Goal: Information Seeking & Learning: Learn about a topic

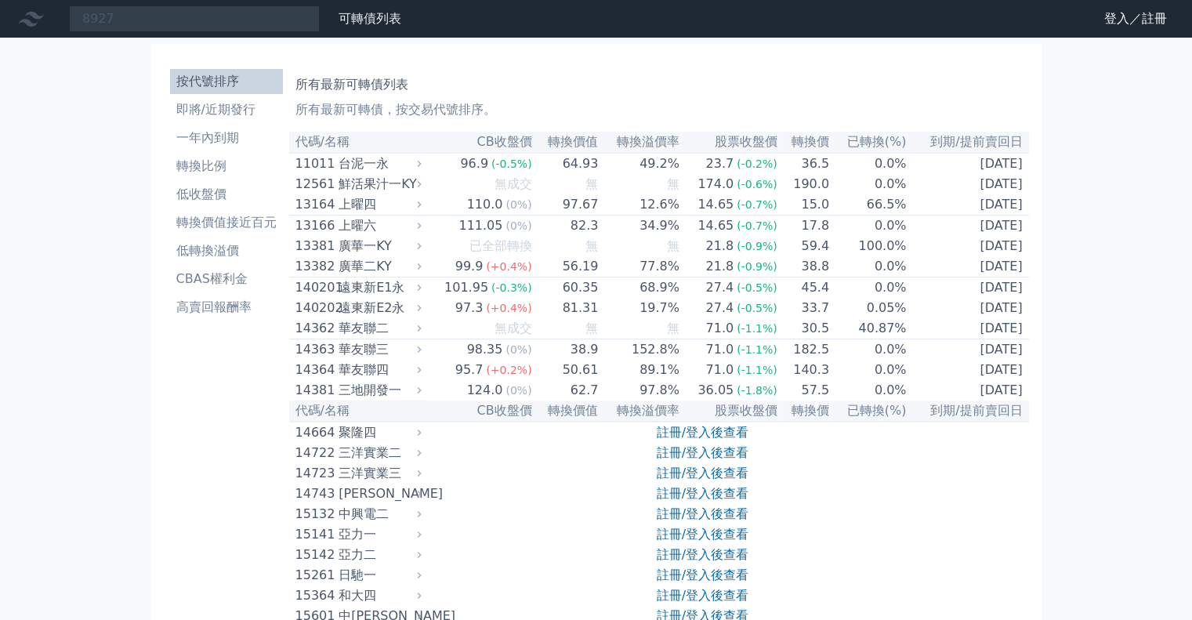
click at [260, 21] on input "8927" at bounding box center [194, 18] width 251 height 27
drag, startPoint x: 213, startPoint y: 39, endPoint x: 210, endPoint y: 27, distance: 12.2
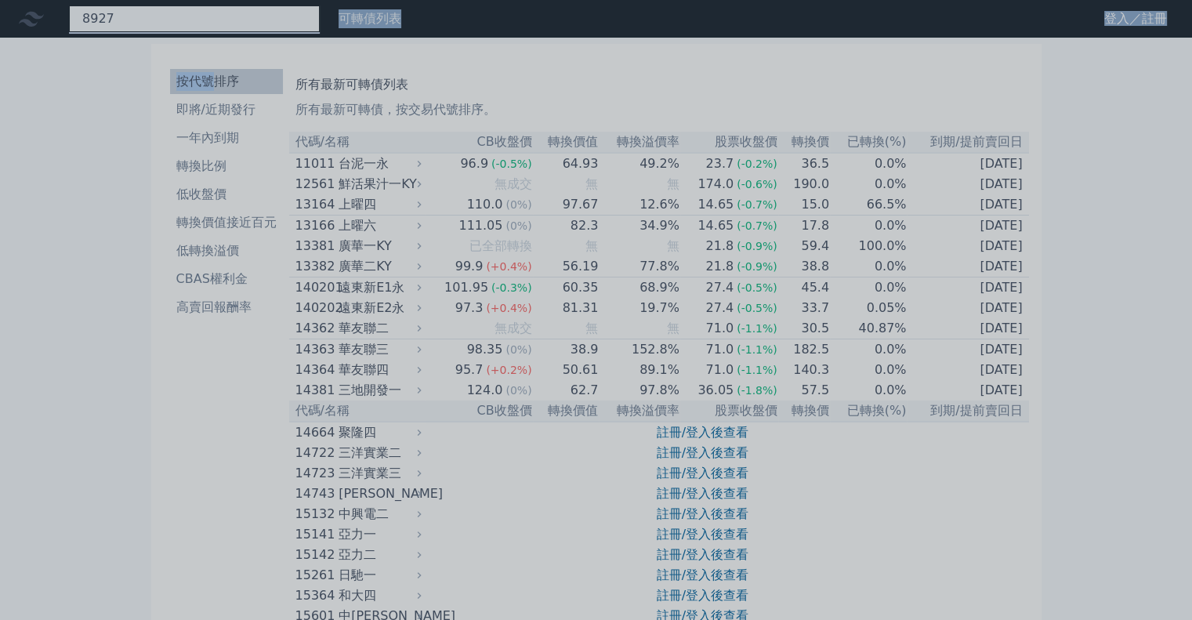
click at [221, 20] on div "8927" at bounding box center [194, 18] width 251 height 27
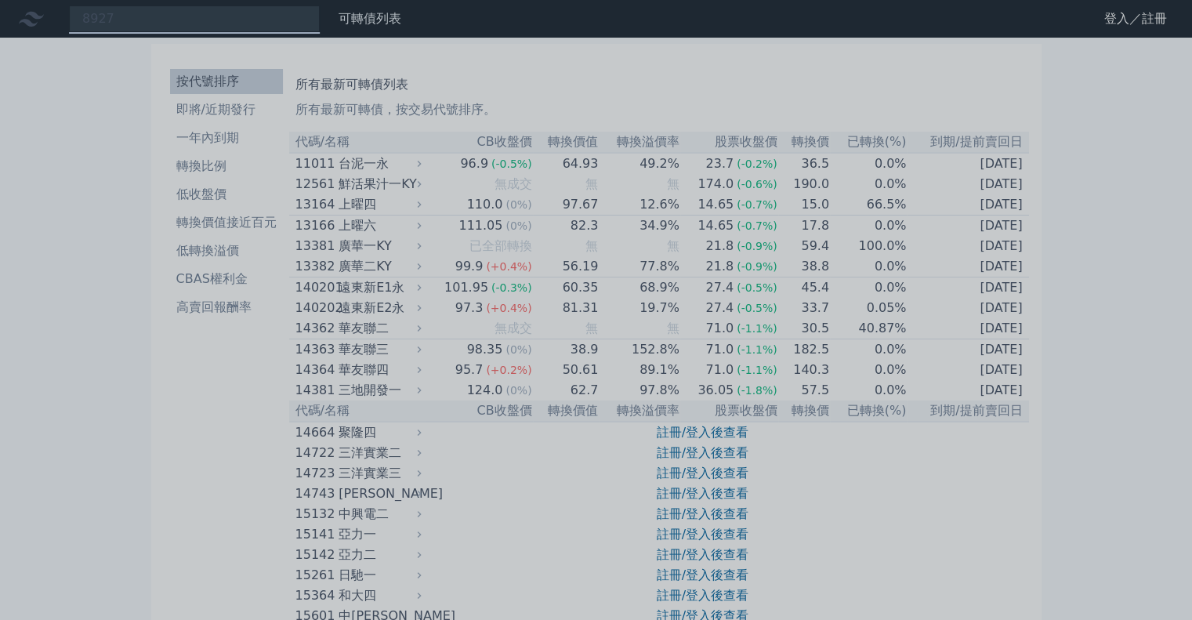
click at [157, 17] on div at bounding box center [596, 310] width 1192 height 620
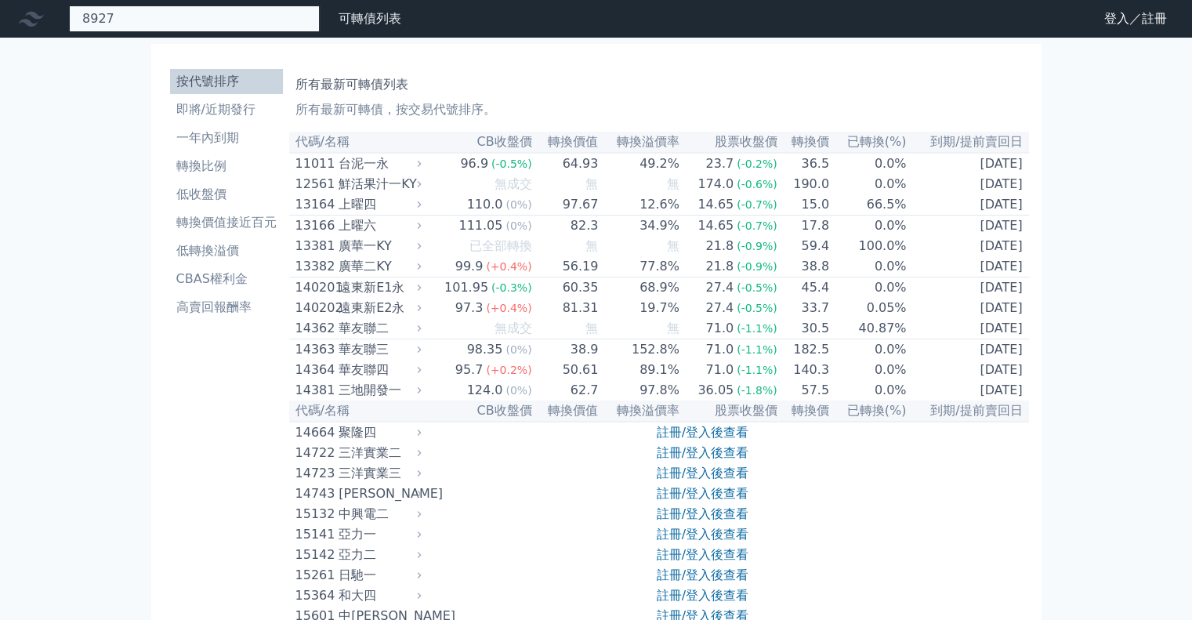
click at [233, 24] on div "8927" at bounding box center [194, 18] width 251 height 27
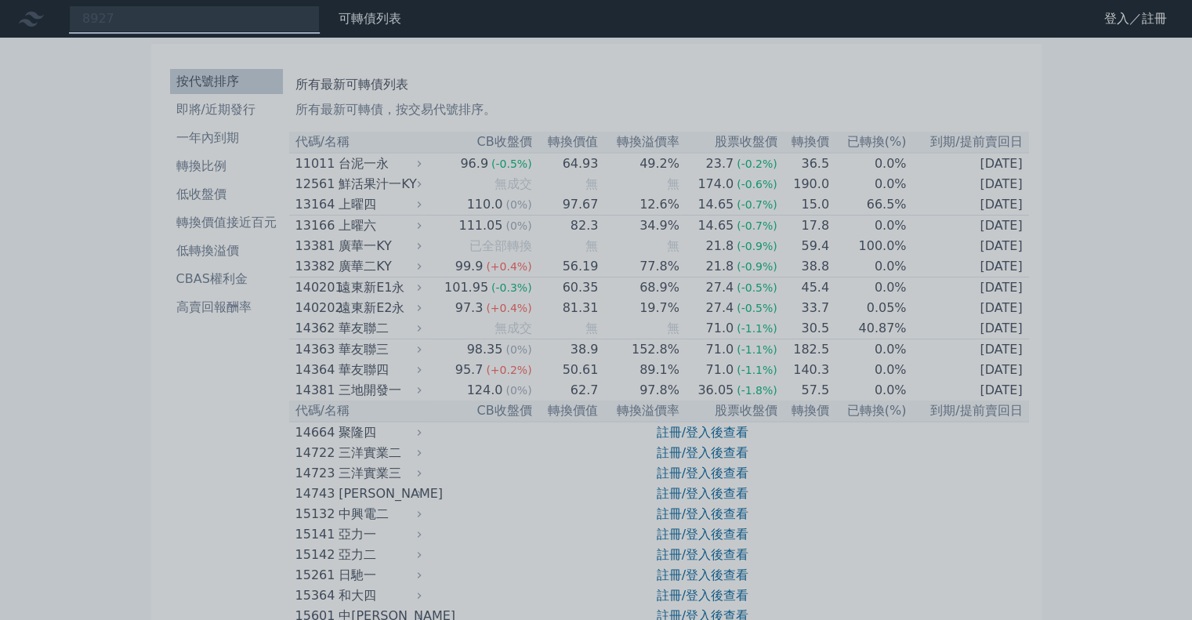
click at [237, 18] on div at bounding box center [596, 310] width 1192 height 620
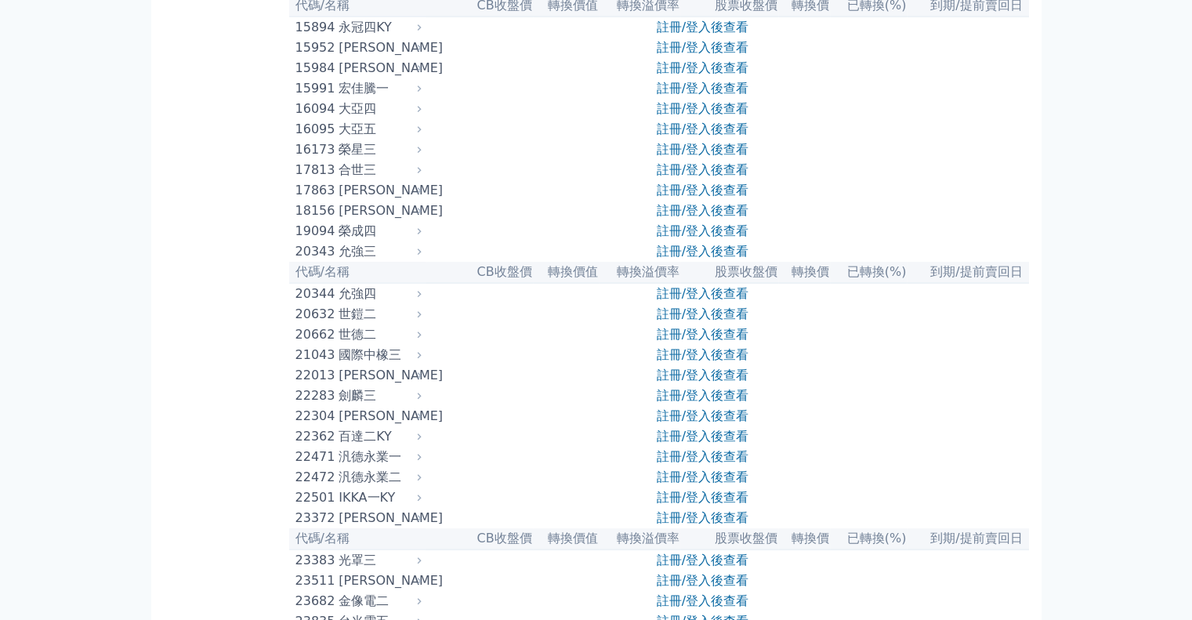
scroll to position [549, 0]
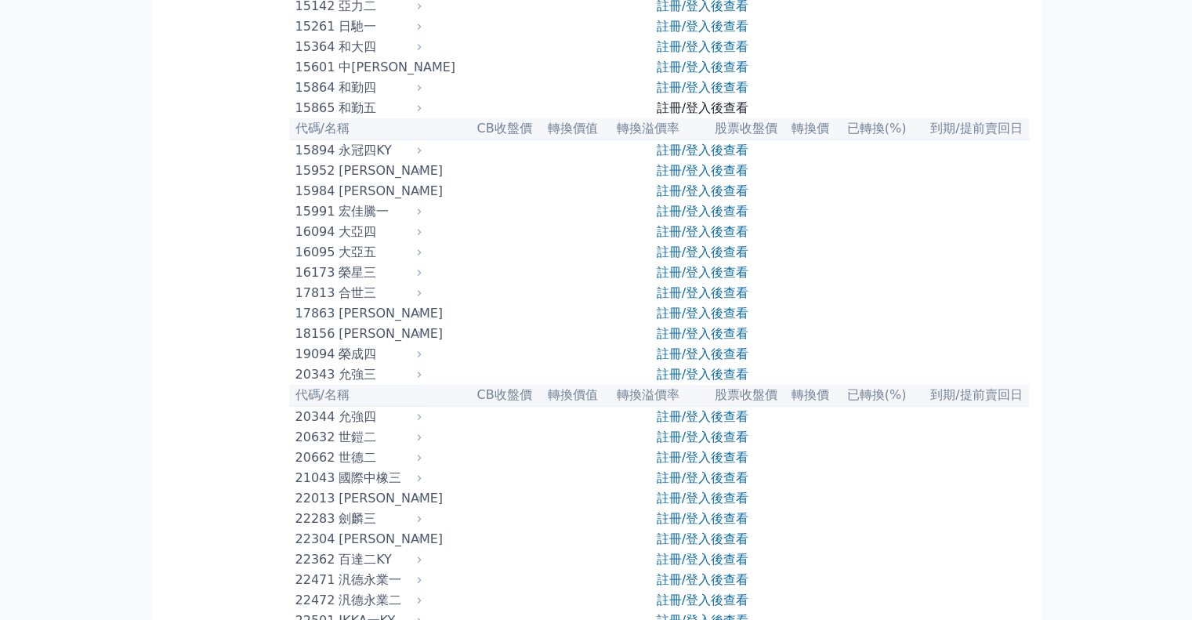
click at [686, 115] on link "註冊/登入後查看" at bounding box center [703, 107] width 92 height 15
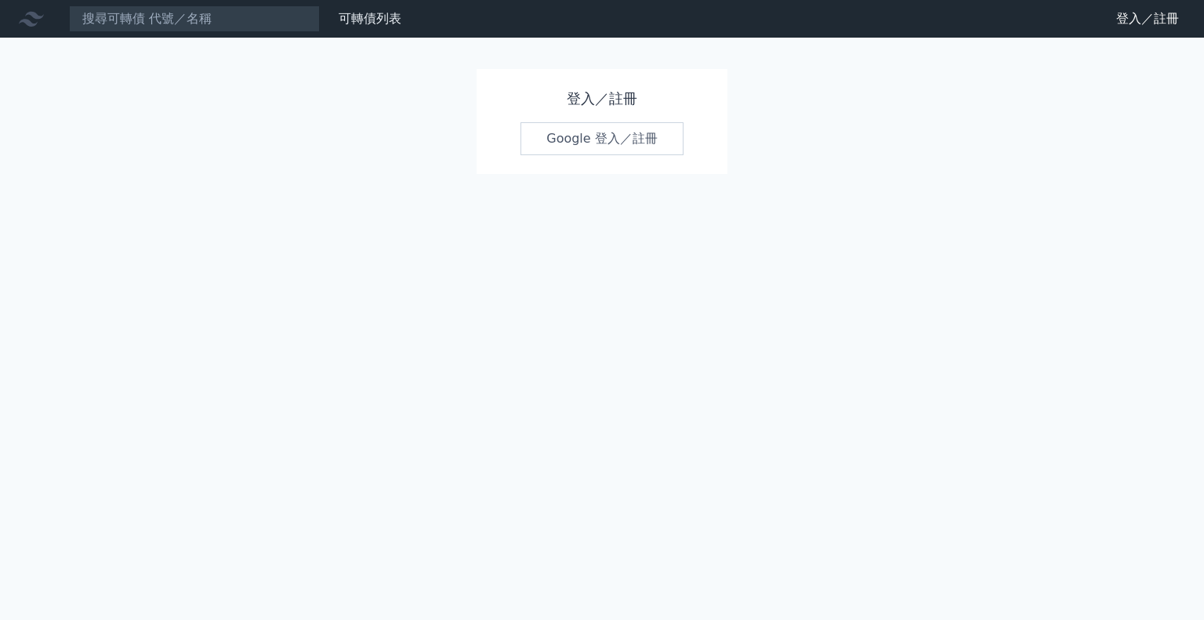
click at [625, 136] on link "Google 登入／註冊" at bounding box center [601, 138] width 163 height 33
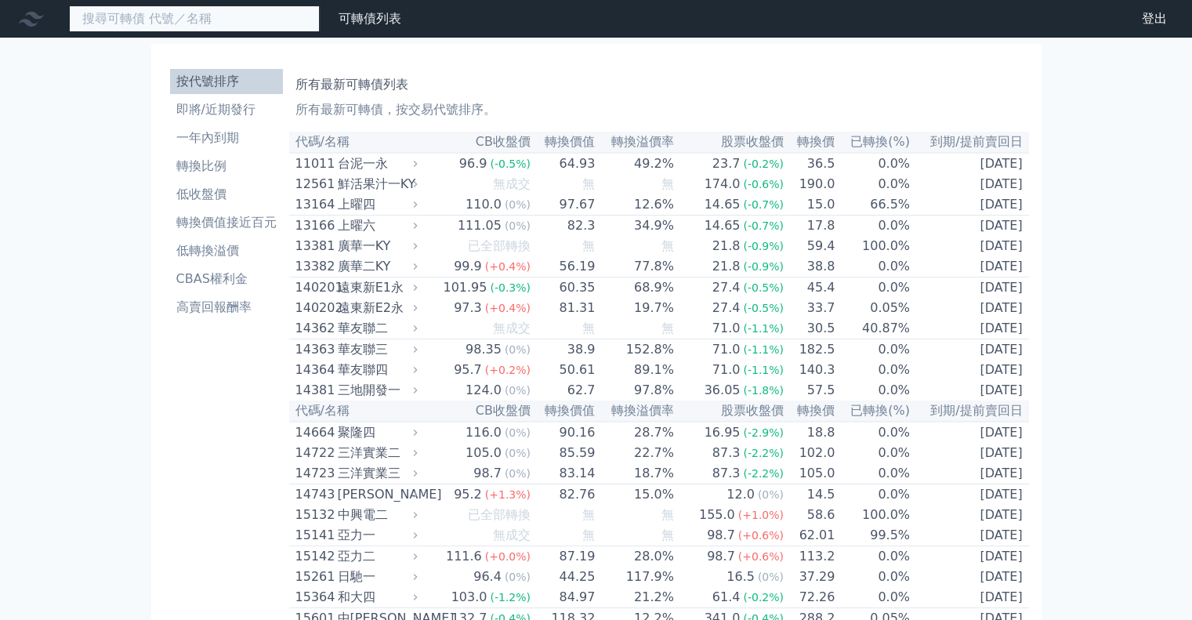
click at [250, 16] on input at bounding box center [194, 18] width 251 height 27
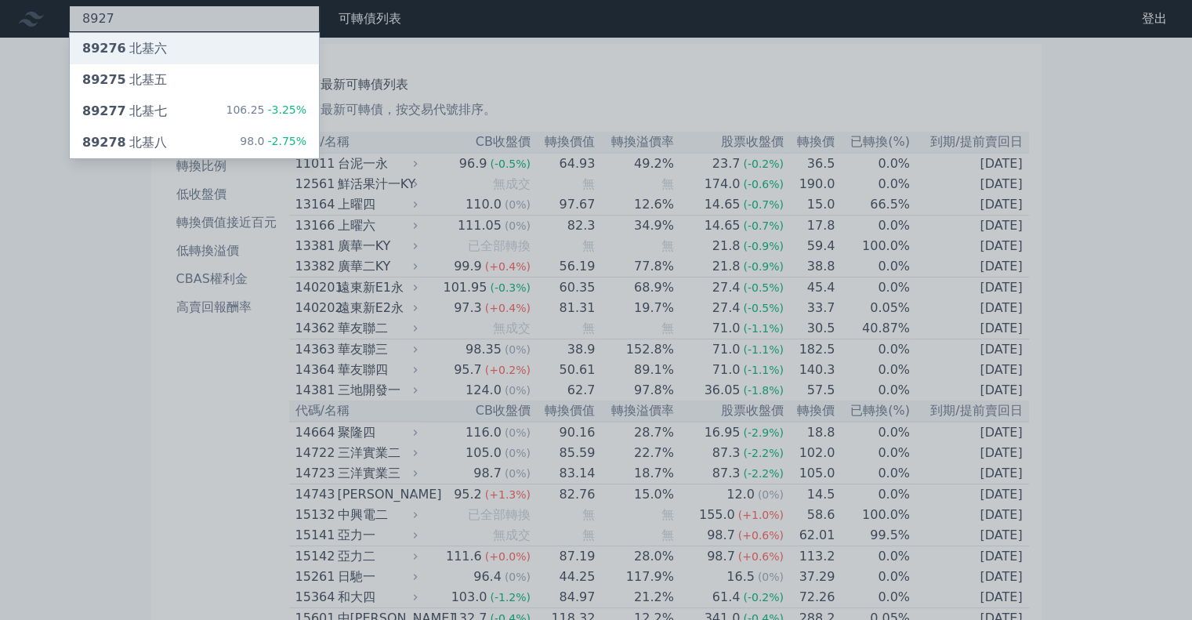
type input "8927"
click at [226, 53] on div "89276 北基六" at bounding box center [194, 48] width 249 height 31
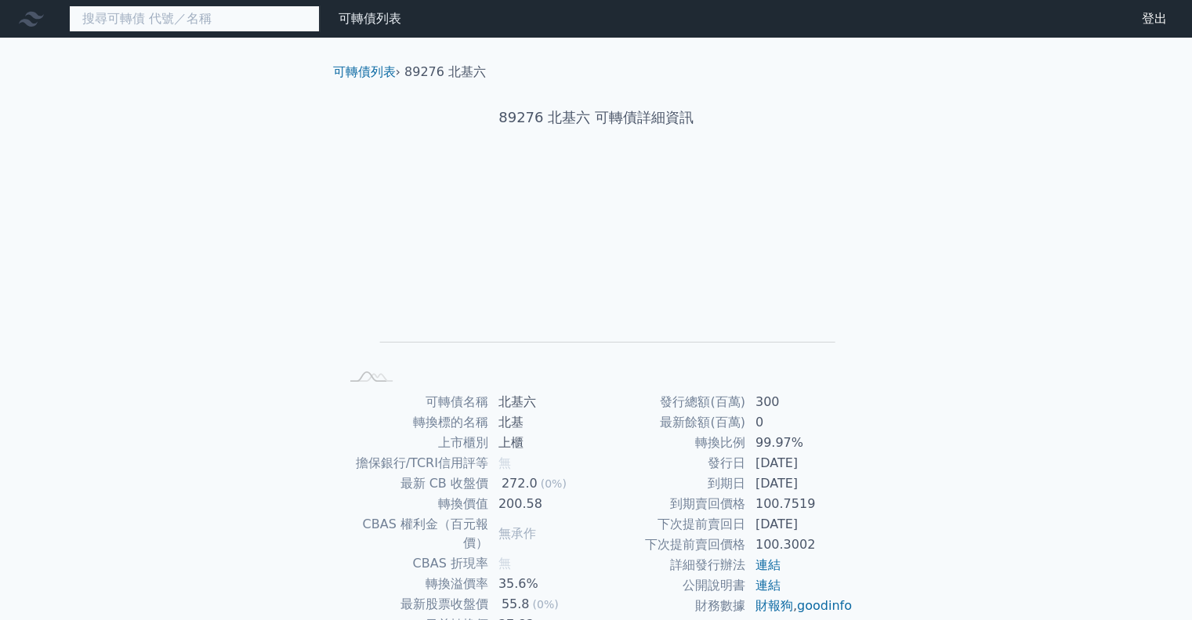
click at [238, 21] on input at bounding box center [194, 18] width 251 height 27
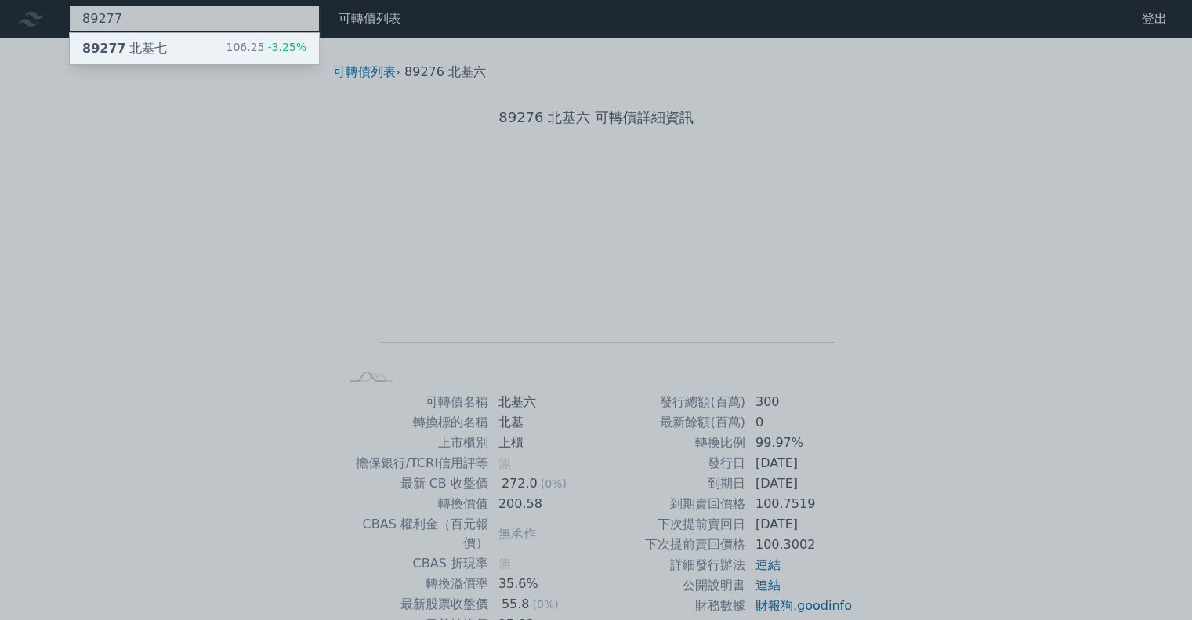
type input "89277"
click at [227, 40] on div "89277 北基七 106.25 -3.25%" at bounding box center [194, 48] width 249 height 31
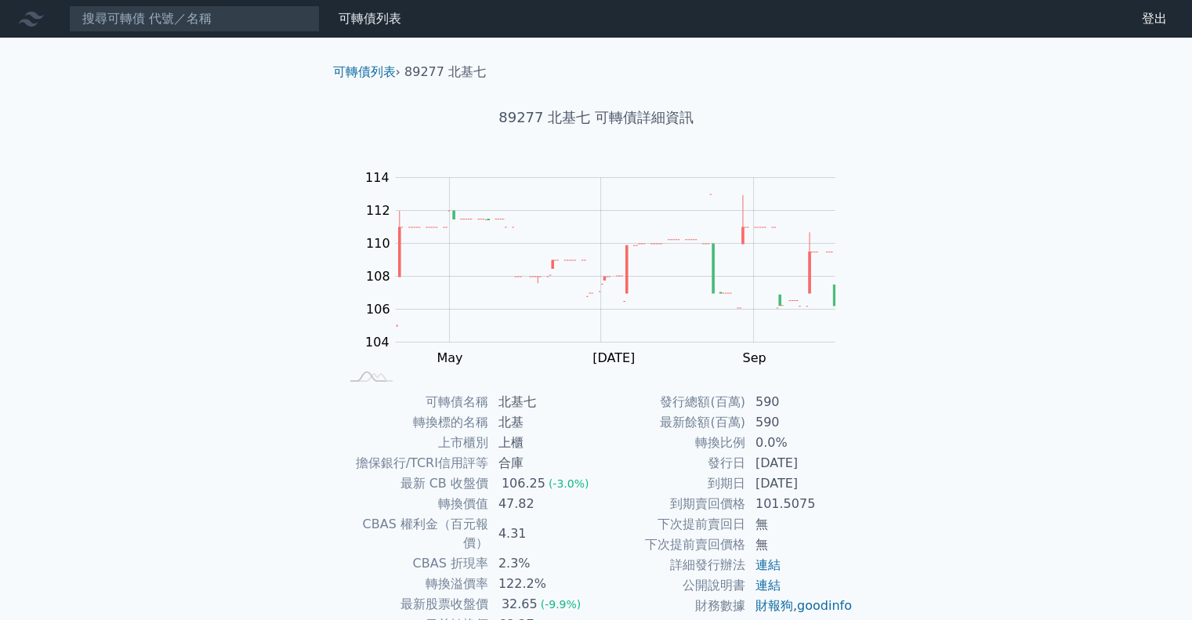
click at [833, 487] on td "[DATE]" at bounding box center [799, 483] width 107 height 20
click at [835, 491] on td "[DATE]" at bounding box center [799, 483] width 107 height 20
click at [973, 451] on div "可轉債列表 財務數據 可轉債列表 財務數據 登出 登出 可轉債列表 › 89277 北基七 89277 北基七 可轉債詳細資訊 Zoom Out 104 10…" at bounding box center [596, 372] width 1192 height 744
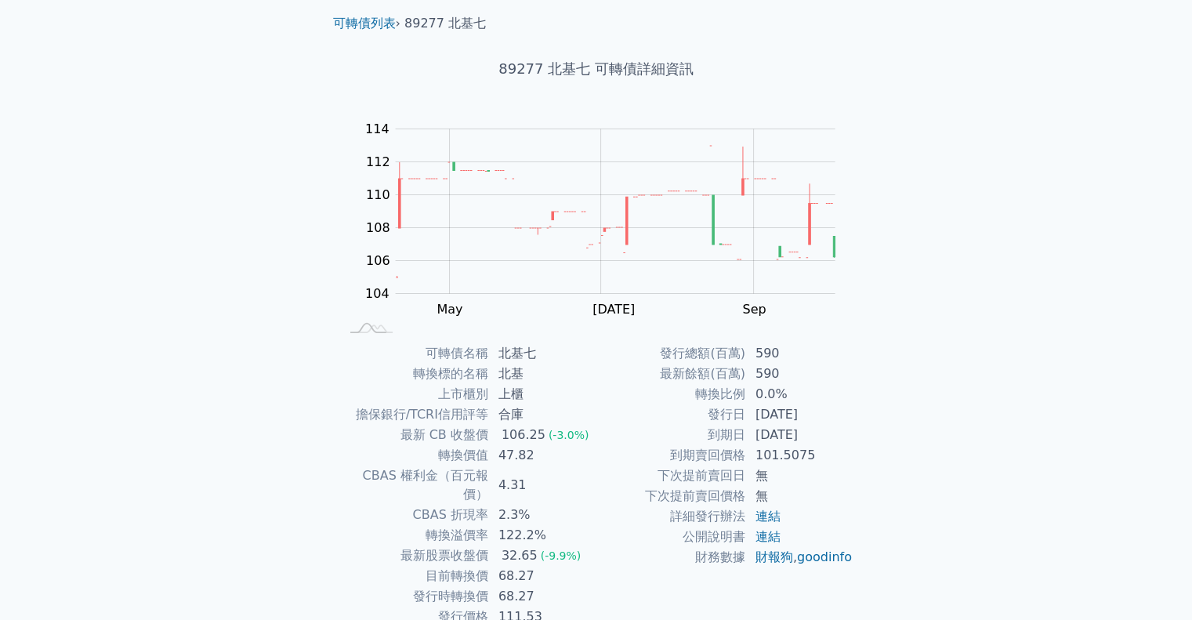
scroll to position [106, 0]
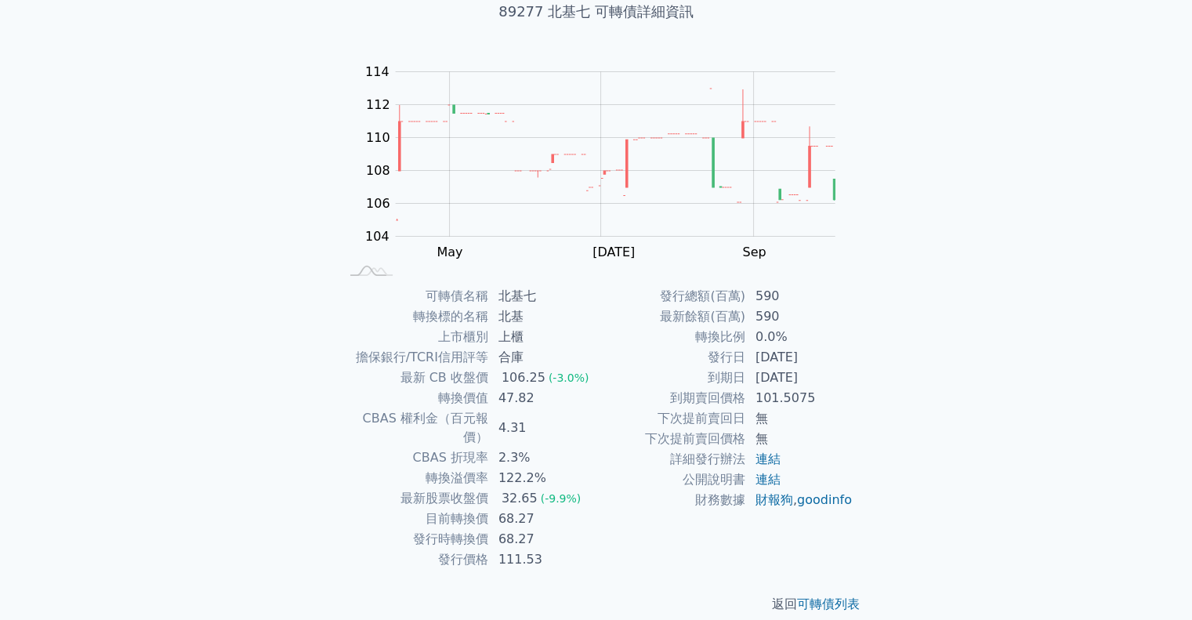
click at [741, 401] on td "到期賣回價格" at bounding box center [671, 398] width 150 height 20
click at [777, 395] on td "101.5075" at bounding box center [799, 398] width 107 height 20
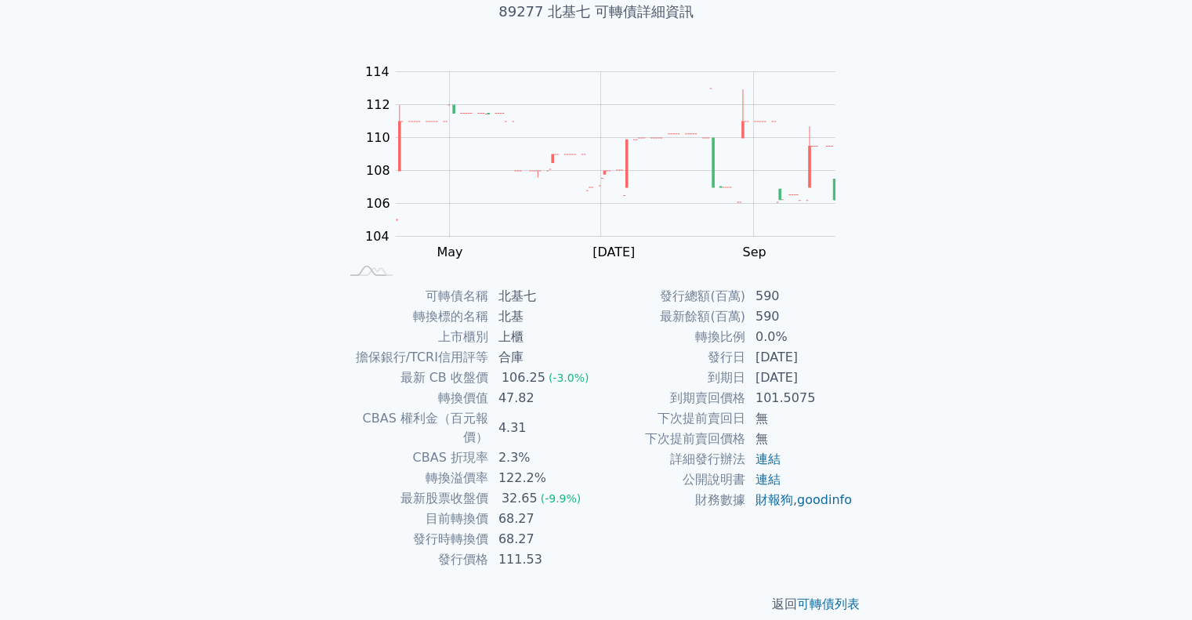
click at [788, 378] on td "[DATE]" at bounding box center [799, 378] width 107 height 20
click at [790, 386] on td "[DATE]" at bounding box center [799, 378] width 107 height 20
click at [790, 376] on td "[DATE]" at bounding box center [799, 378] width 107 height 20
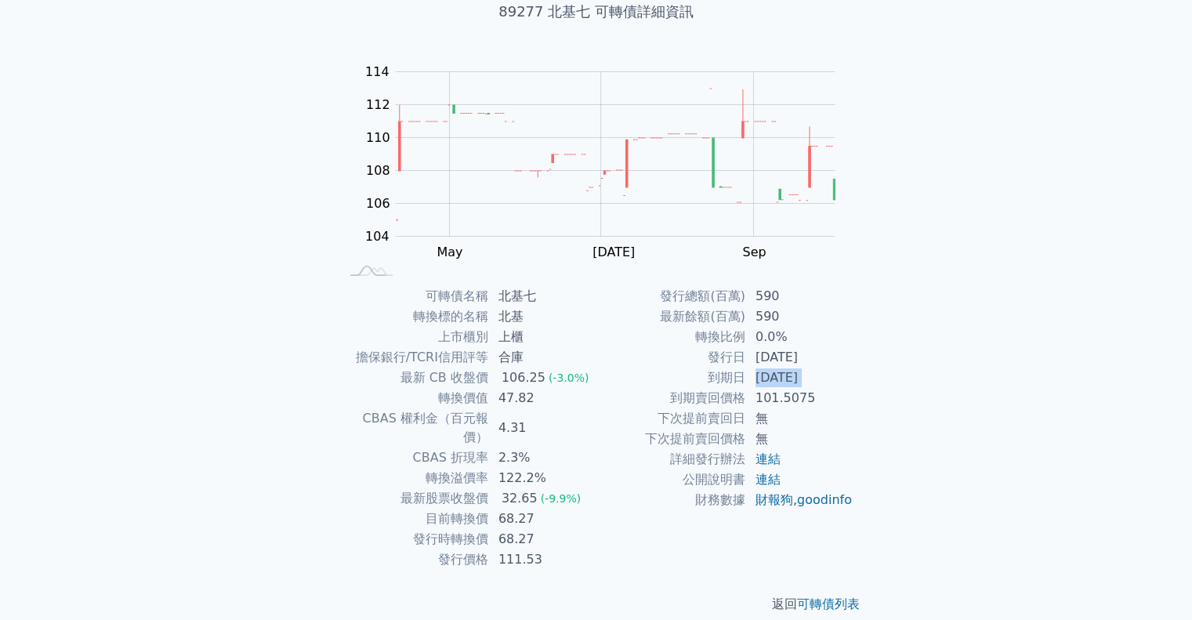
click at [790, 376] on td "[DATE]" at bounding box center [799, 378] width 107 height 20
click at [804, 398] on td "101.5075" at bounding box center [799, 398] width 107 height 20
click at [806, 376] on td "[DATE]" at bounding box center [799, 378] width 107 height 20
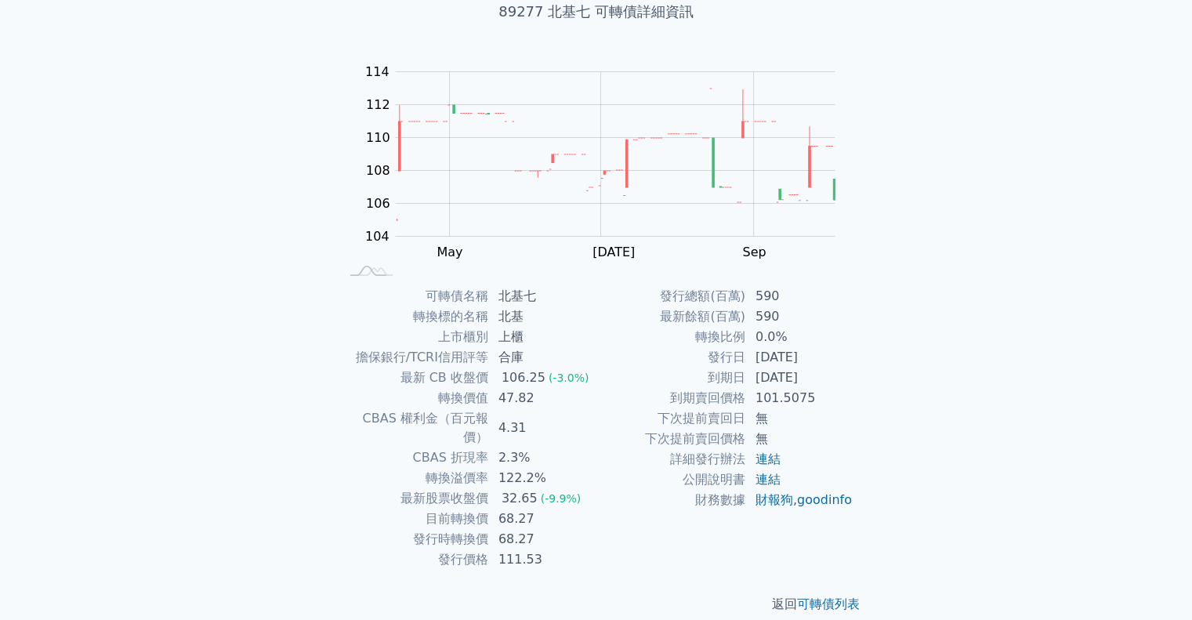
click at [806, 376] on td "[DATE]" at bounding box center [799, 378] width 107 height 20
click at [815, 404] on td "101.5075" at bounding box center [799, 398] width 107 height 20
click at [821, 397] on td "101.5075" at bounding box center [799, 398] width 107 height 20
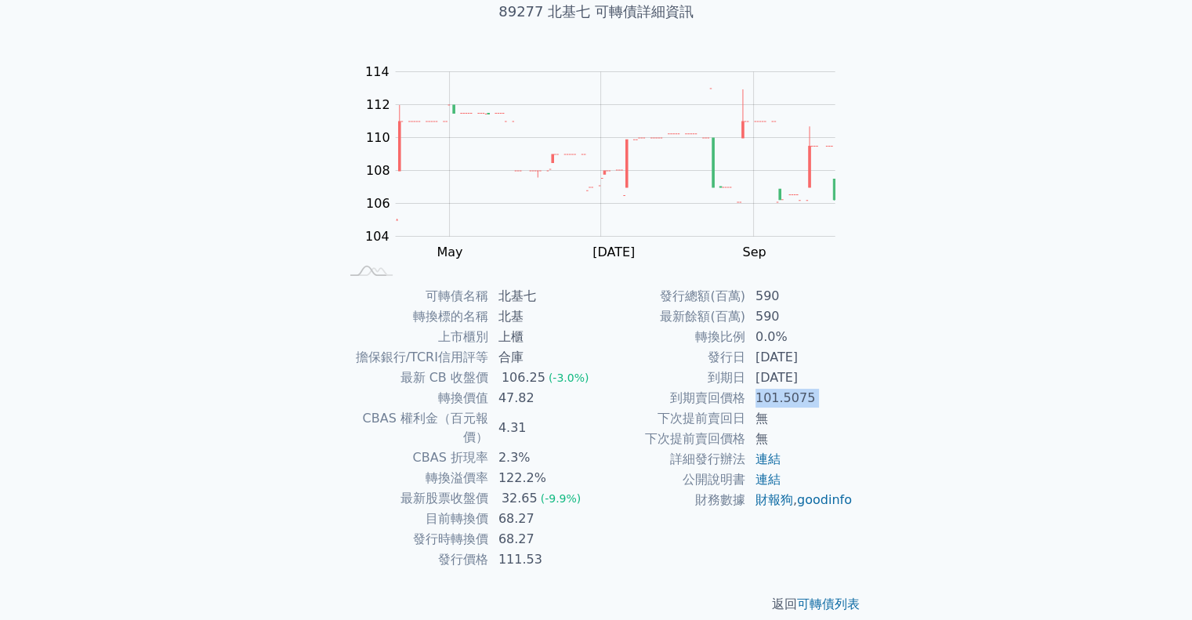
click at [821, 397] on td "101.5075" at bounding box center [799, 398] width 107 height 20
click at [821, 379] on td "[DATE]" at bounding box center [799, 378] width 107 height 20
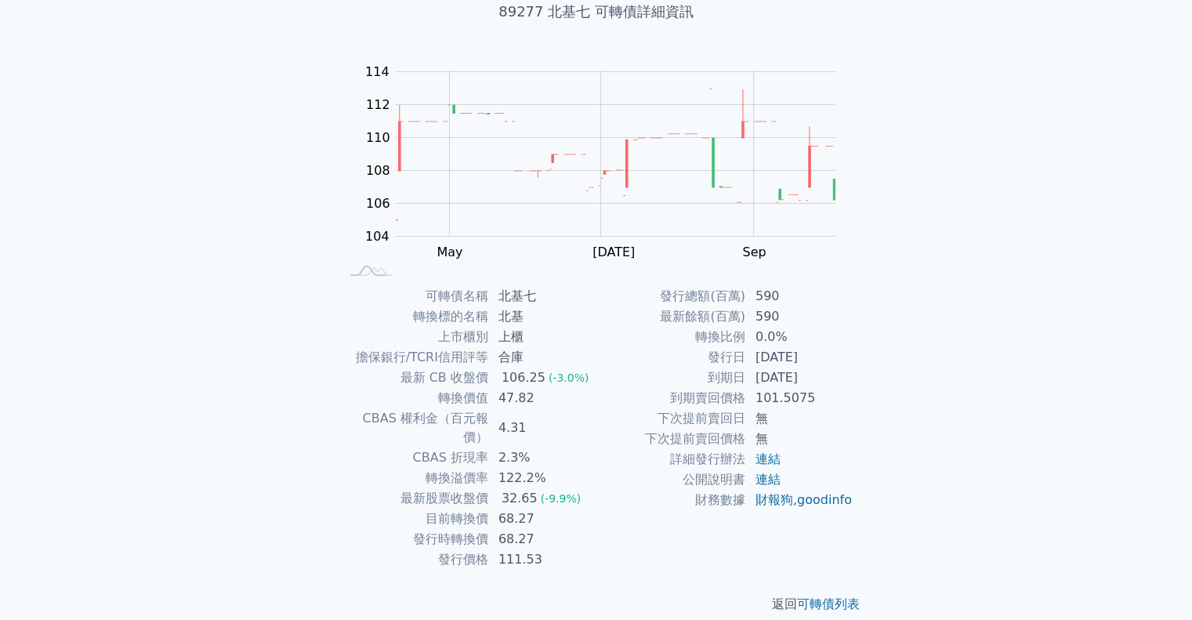
click at [819, 400] on td "101.5075" at bounding box center [799, 398] width 107 height 20
click at [821, 379] on td "[DATE]" at bounding box center [799, 378] width 107 height 20
click at [822, 378] on td "[DATE]" at bounding box center [799, 378] width 107 height 20
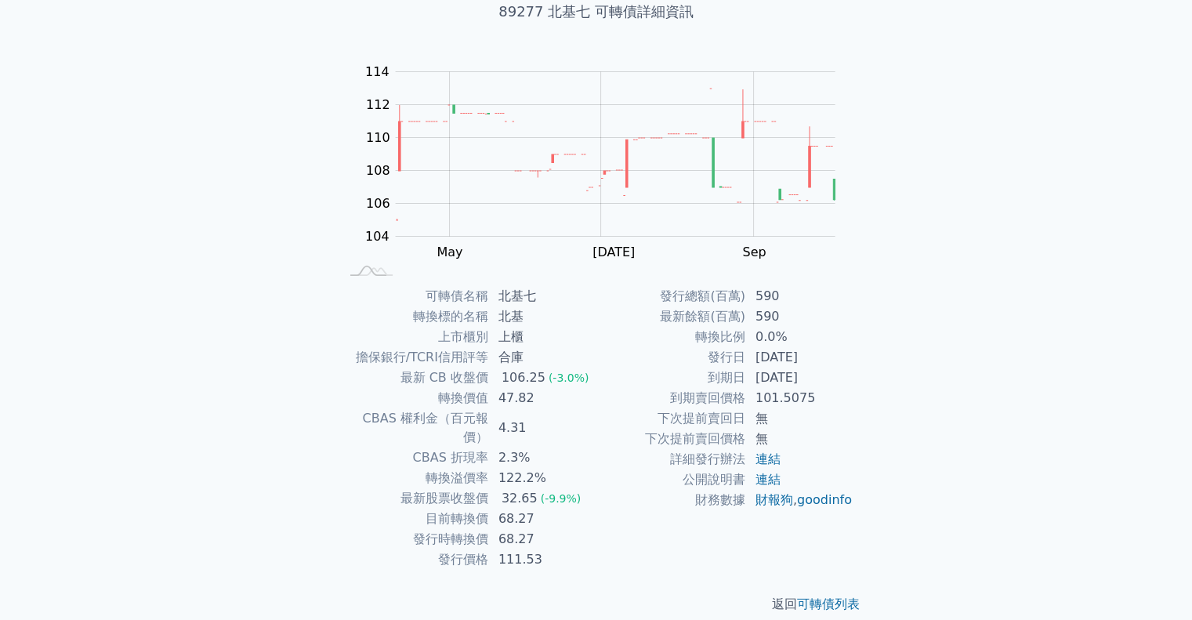
click at [822, 378] on td "[DATE]" at bounding box center [799, 378] width 107 height 20
click at [823, 407] on td "101.5075" at bounding box center [799, 398] width 107 height 20
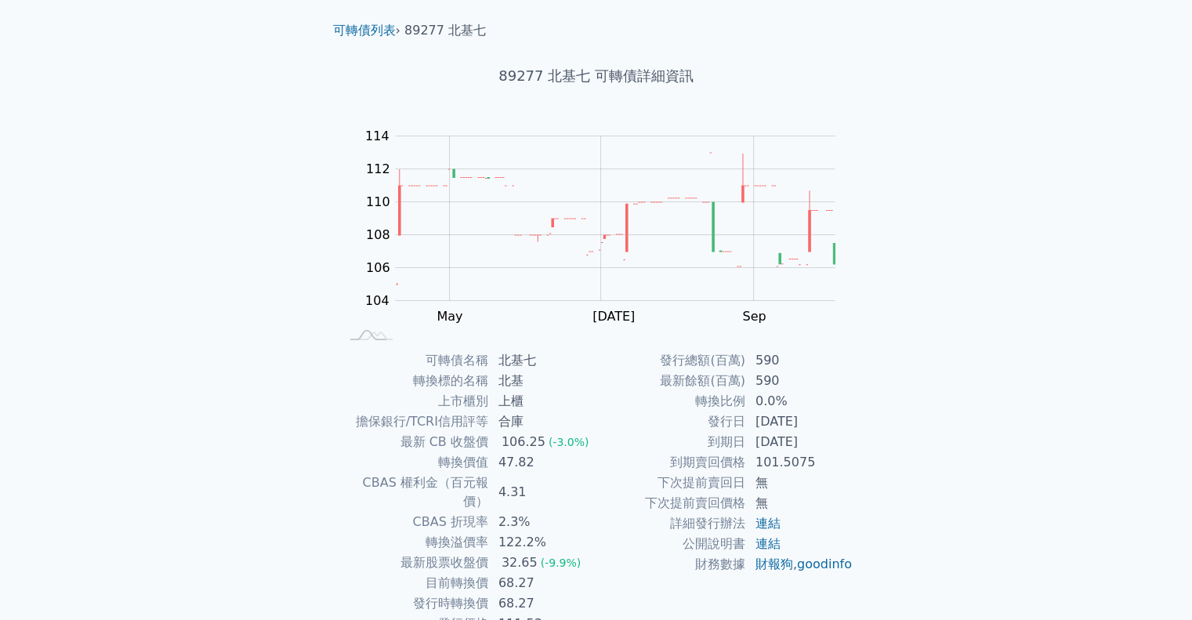
scroll to position [0, 0]
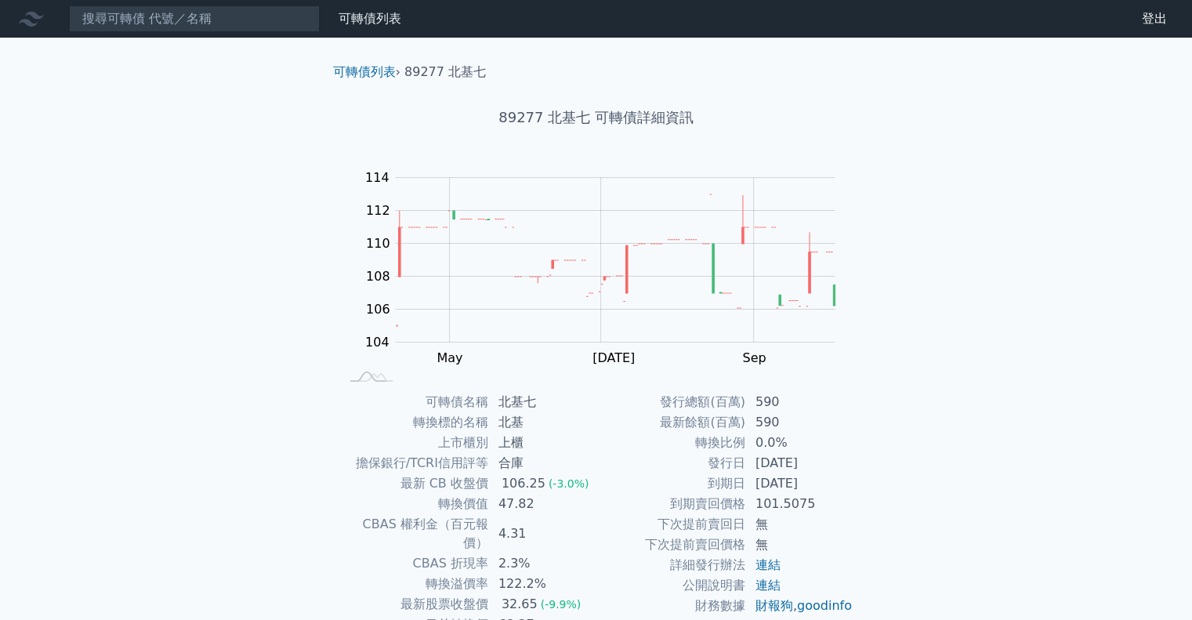
click at [611, 118] on h1 "89277 北基七 可轉債詳細資訊" at bounding box center [597, 118] width 552 height 22
click at [684, 114] on h1 "89277 北基七 可轉債詳細資訊" at bounding box center [597, 118] width 552 height 22
click at [650, 115] on h1 "89277 北基七 可轉債詳細資訊" at bounding box center [597, 118] width 552 height 22
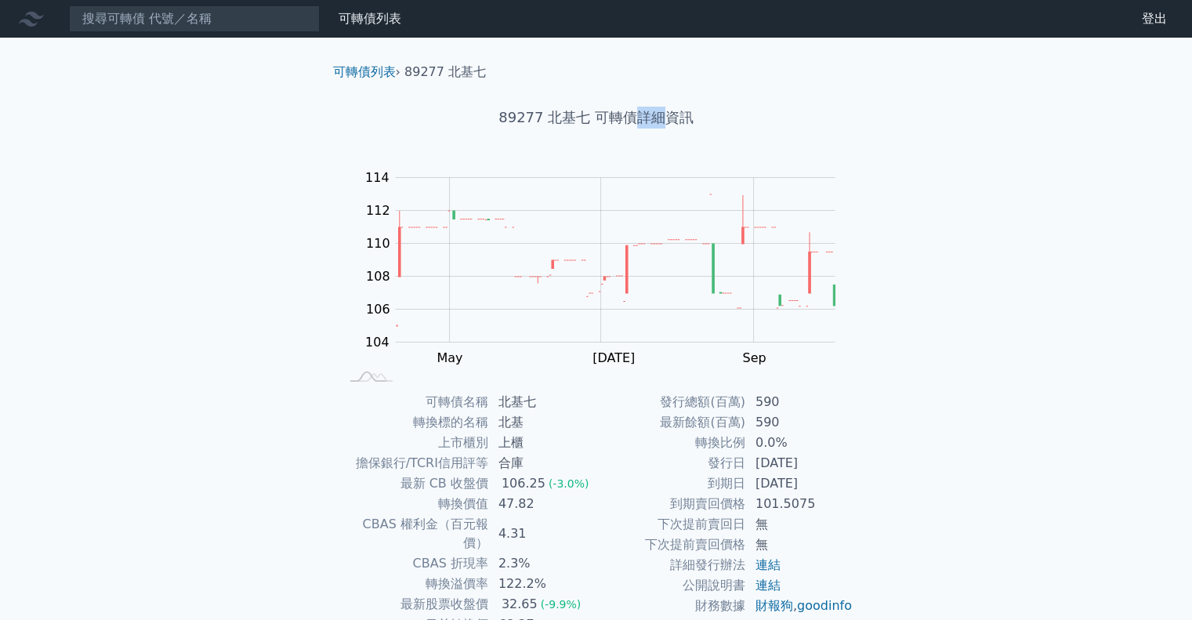
click at [650, 115] on h1 "89277 北基七 可轉債詳細資訊" at bounding box center [597, 118] width 552 height 22
click at [843, 236] on rect at bounding box center [597, 275] width 502 height 219
drag, startPoint x: 491, startPoint y: 120, endPoint x: 947, endPoint y: 132, distance: 455.5
click at [947, 132] on div "可轉債列表 財務數據 可轉債列表 財務數據 登出 登出 可轉債列表 › 89277 北基七 89277 北基七 可轉債詳細資訊 Zoom Out 104 10…" at bounding box center [596, 372] width 1192 height 744
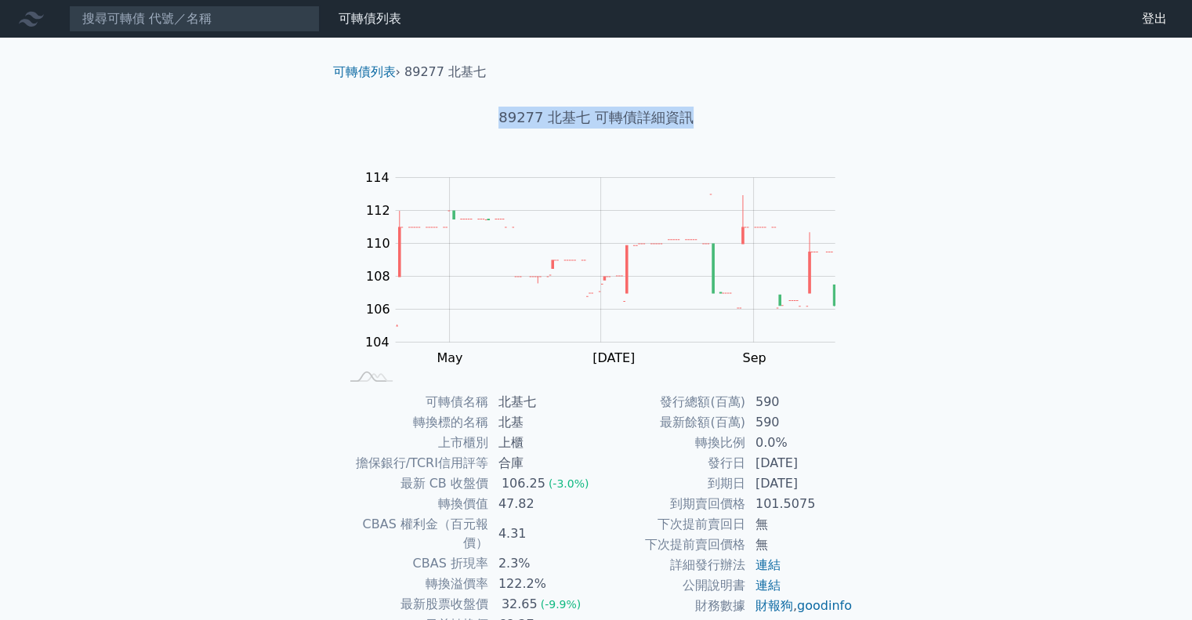
click at [956, 140] on div "可轉債列表 財務數據 可轉債列表 財務數據 登出 登出 可轉債列表 › 89277 北基七 89277 北基七 可轉債詳細資訊 Zoom Out 104 10…" at bounding box center [596, 372] width 1192 height 744
drag, startPoint x: 589, startPoint y: 118, endPoint x: 801, endPoint y: 116, distance: 211.6
click at [801, 116] on h1 "89277 北基七 可轉債詳細資訊" at bounding box center [597, 118] width 552 height 22
click at [577, 97] on div "89277 北基七 可轉債詳細資訊" at bounding box center [597, 118] width 552 height 72
click at [467, 71] on li "89277 北基七" at bounding box center [445, 72] width 82 height 19
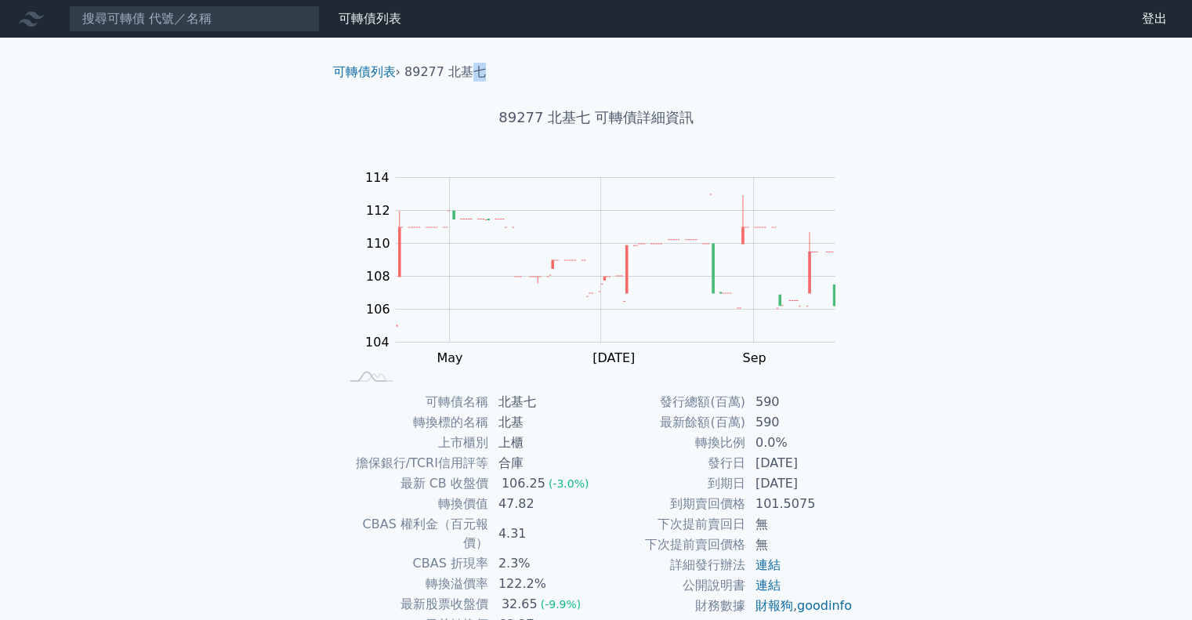
click at [467, 71] on li "89277 北基七" at bounding box center [445, 72] width 82 height 19
click at [502, 100] on div "89277 北基七 可轉債詳細資訊" at bounding box center [597, 118] width 552 height 72
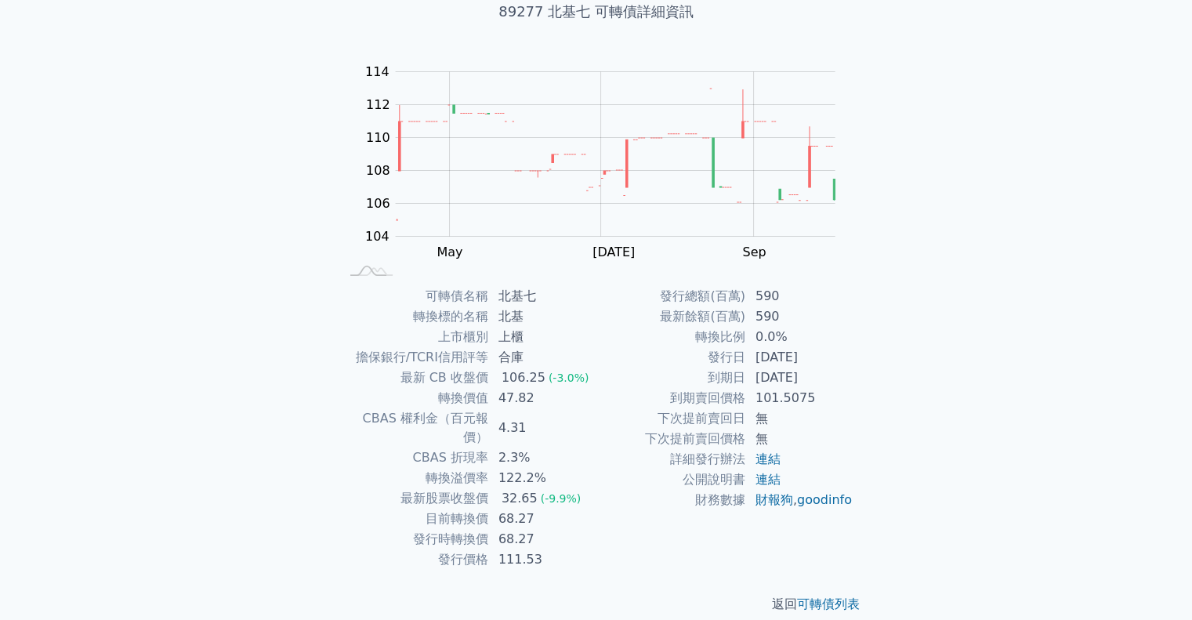
click at [759, 302] on td "590" at bounding box center [799, 296] width 107 height 20
click at [862, 363] on div "可轉債名稱 北基七 轉換標的名稱 北基 上市櫃別 上櫃 擔保銀行/TCRI信用評等 合庫 最新 CB 收盤價 106.25 (-3.0%) 轉換價值 47.8…" at bounding box center [597, 428] width 552 height 284
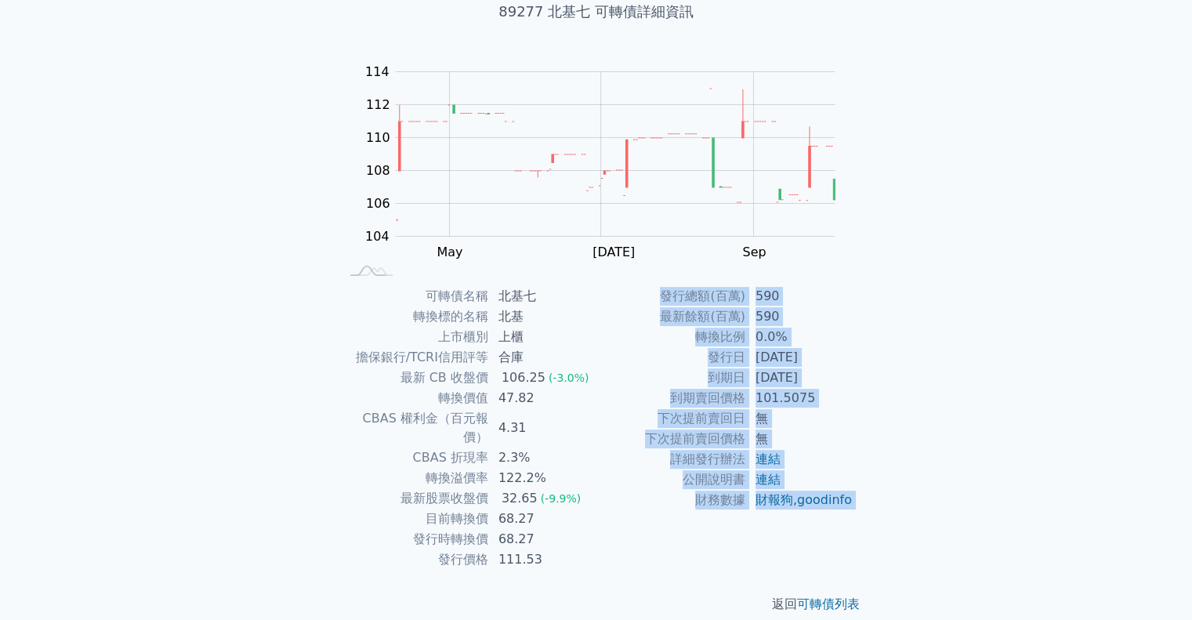
click at [862, 363] on div "可轉債名稱 北基七 轉換標的名稱 北基 上市櫃別 上櫃 擔保銀行/TCRI信用評等 合庫 最新 CB 收盤價 106.25 (-3.0%) 轉換價值 47.8…" at bounding box center [597, 428] width 552 height 284
click at [861, 376] on div "可轉債名稱 北基七 轉換標的名稱 北基 上市櫃別 上櫃 擔保銀行/TCRI信用評等 合庫 最新 CB 收盤價 106.25 (-3.0%) 轉換價值 47.8…" at bounding box center [597, 428] width 552 height 284
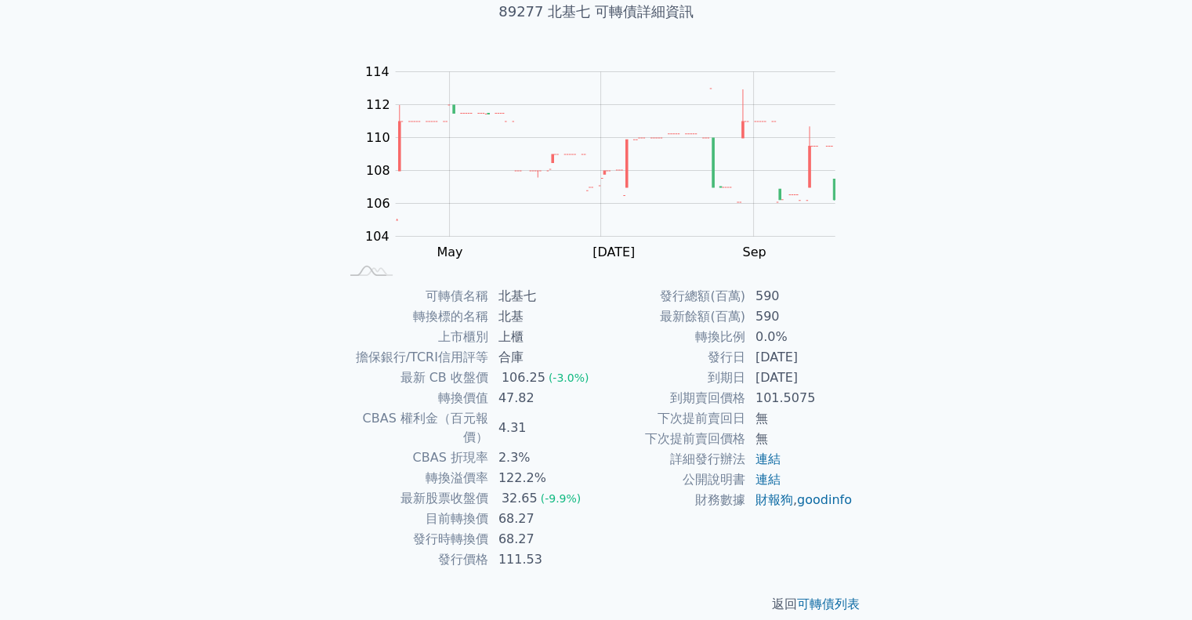
click at [819, 357] on td "[DATE]" at bounding box center [799, 357] width 107 height 20
click at [832, 382] on td "[DATE]" at bounding box center [799, 378] width 107 height 20
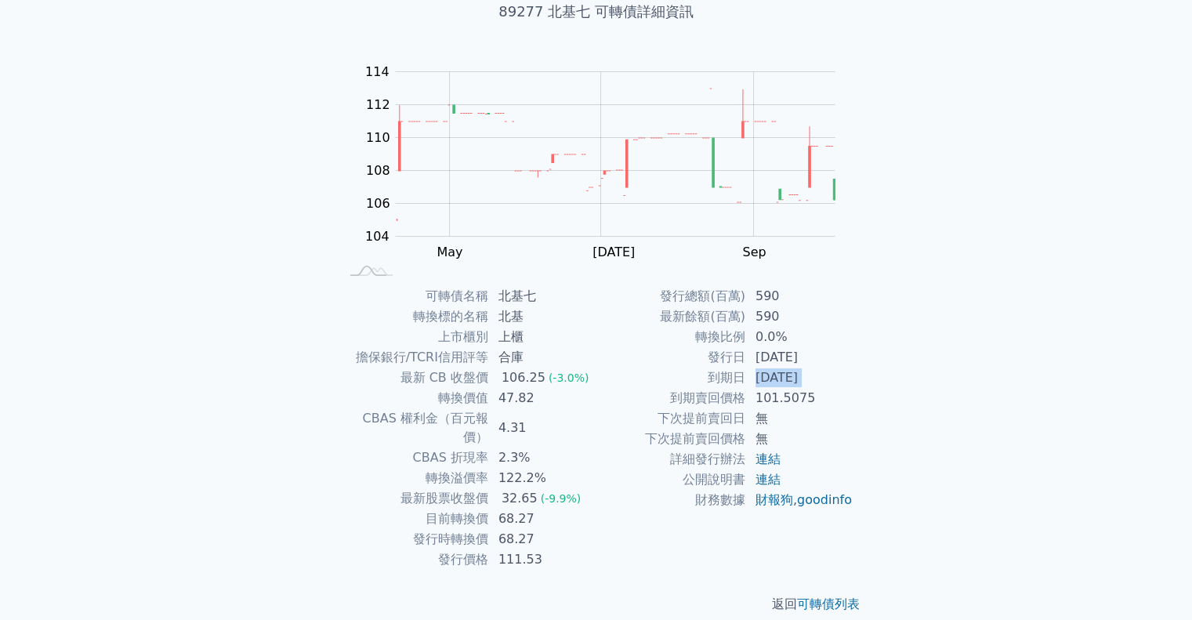
click at [832, 382] on td "[DATE]" at bounding box center [799, 378] width 107 height 20
click at [853, 362] on div "可轉債名稱 北基七 轉換標的名稱 北基 上市櫃別 上櫃 擔保銀行/TCRI信用評等 合庫 最新 CB 收盤價 106.25 (-3.0%) 轉換價值 47.8…" at bounding box center [597, 428] width 552 height 284
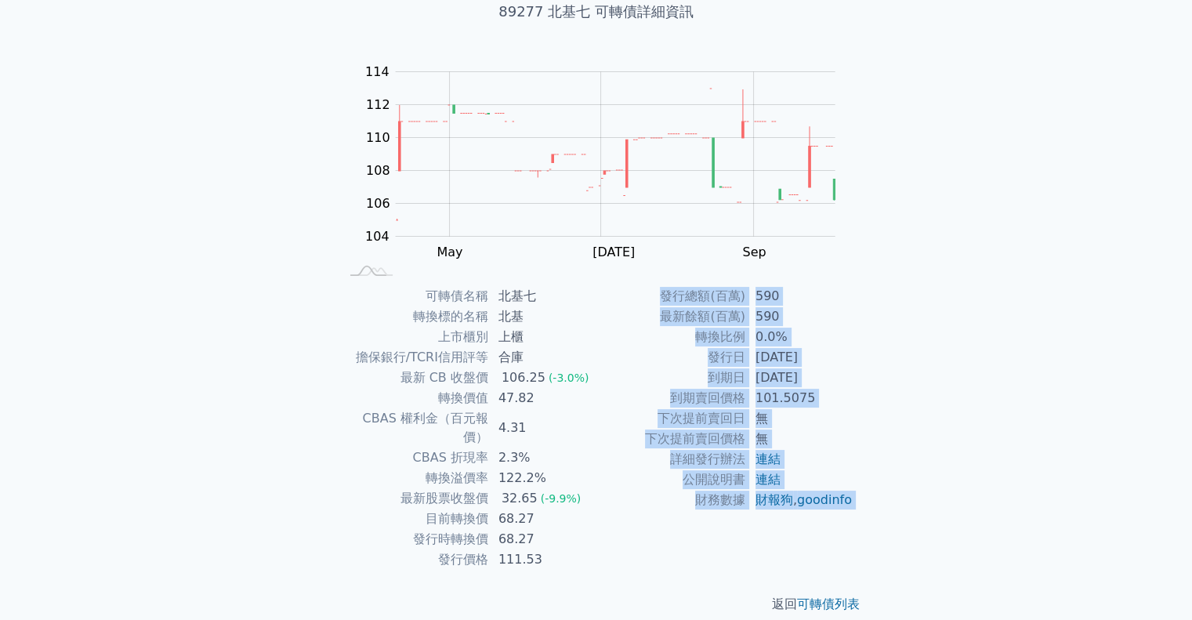
click at [853, 362] on div "可轉債名稱 北基七 轉換標的名稱 北基 上市櫃別 上櫃 擔保銀行/TCRI信用評等 合庫 最新 CB 收盤價 106.25 (-3.0%) 轉換價值 47.8…" at bounding box center [597, 428] width 552 height 284
click at [857, 352] on div "可轉債名稱 北基七 轉換標的名稱 北基 上市櫃別 上櫃 擔保銀行/TCRI信用評等 合庫 最新 CB 收盤價 106.25 (-3.0%) 轉換價值 47.8…" at bounding box center [597, 428] width 552 height 284
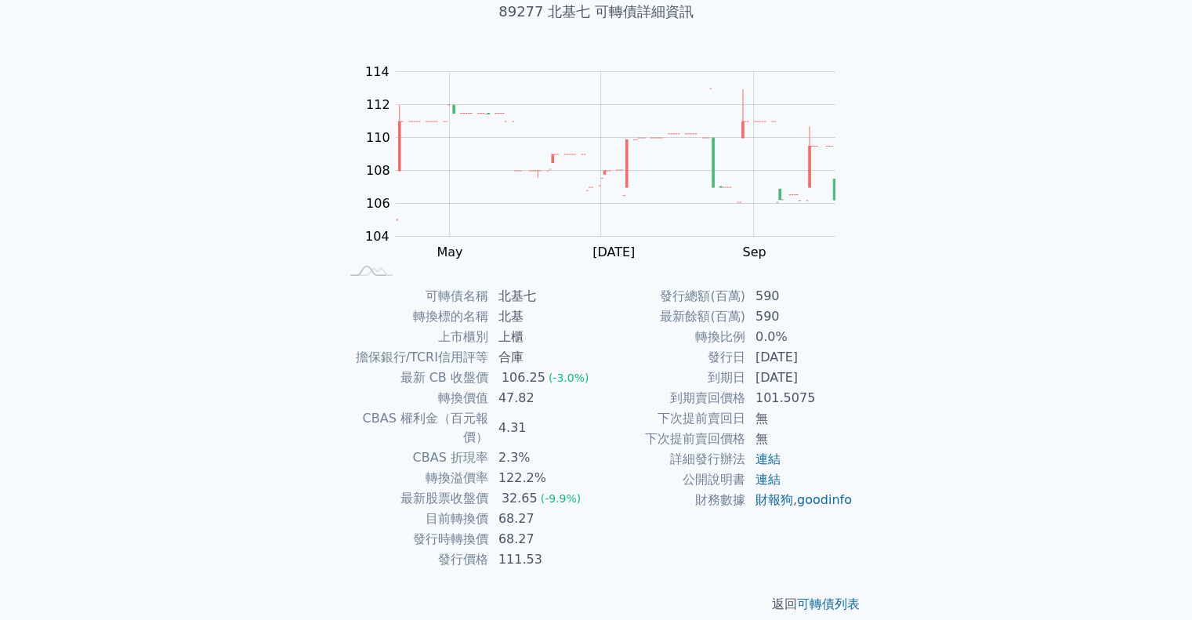
click at [825, 371] on td "[DATE]" at bounding box center [799, 378] width 107 height 20
click at [845, 388] on td "101.5075" at bounding box center [799, 398] width 107 height 20
click at [845, 389] on td "101.5075" at bounding box center [799, 398] width 107 height 20
click at [857, 364] on div "可轉債名稱 北基七 轉換標的名稱 北基 上市櫃別 上櫃 擔保銀行/TCRI信用評等 合庫 最新 CB 收盤價 106.25 (-3.0%) 轉換價值 47.8…" at bounding box center [597, 428] width 552 height 284
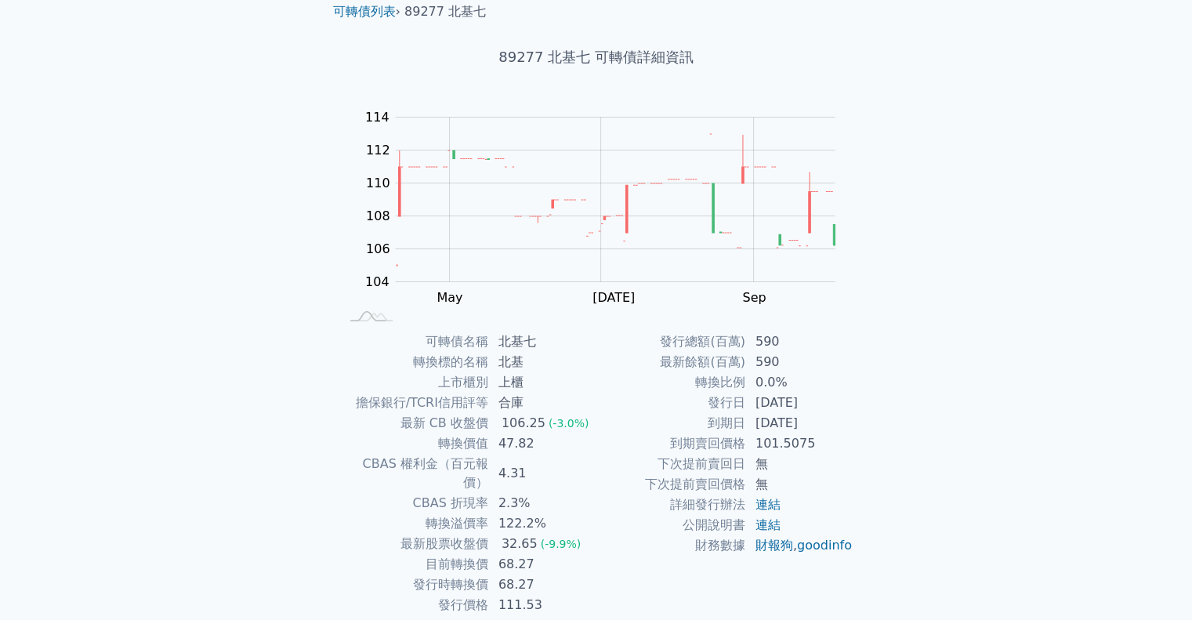
scroll to position [0, 0]
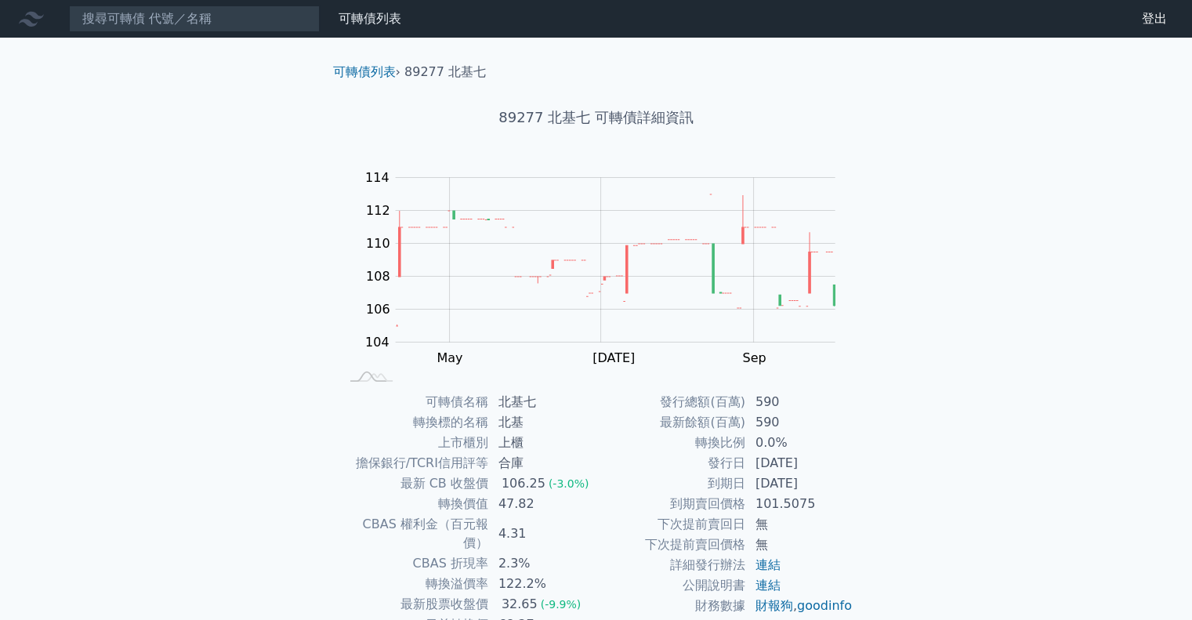
click at [355, 11] on link "可轉債列表" at bounding box center [370, 18] width 63 height 15
